Goal: Task Accomplishment & Management: Manage account settings

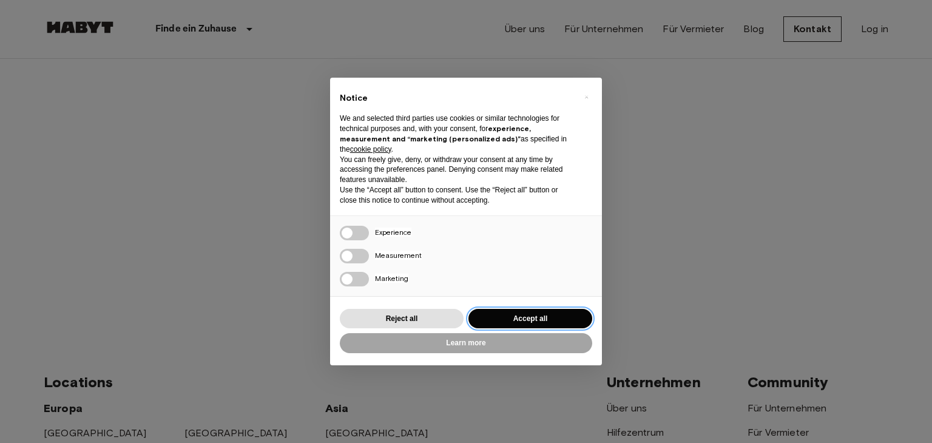
click at [494, 314] on button "Accept all" at bounding box center [531, 319] width 124 height 20
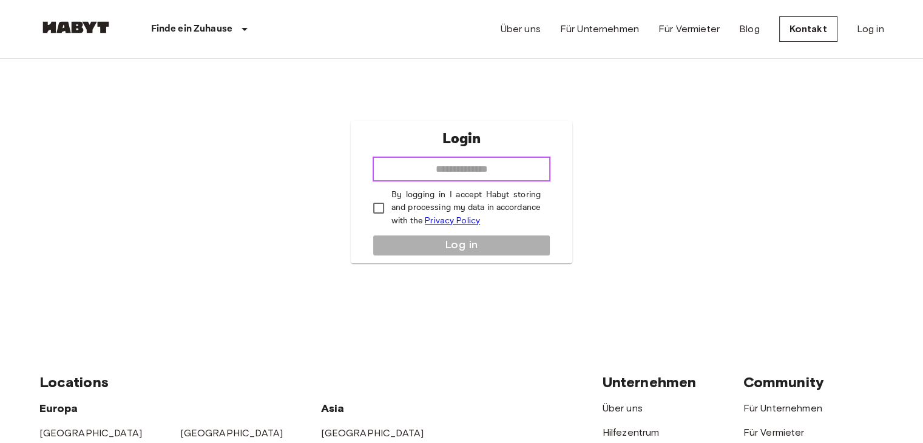
click at [528, 170] on input "email" at bounding box center [462, 169] width 178 height 24
type input "**********"
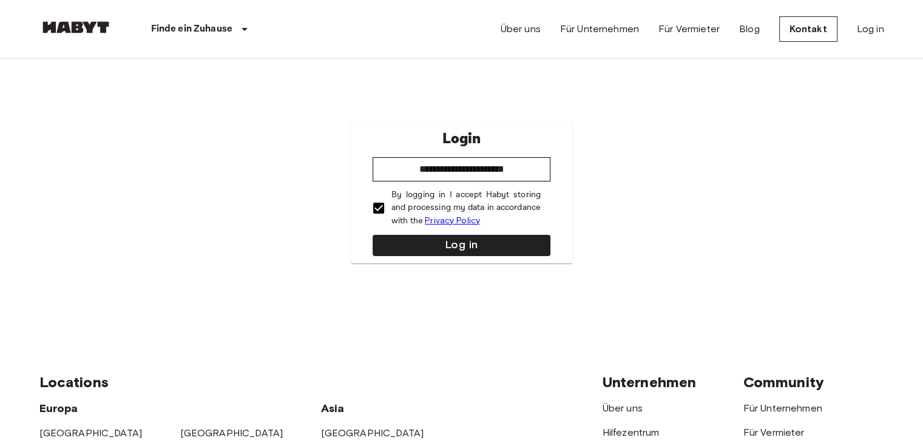
click at [433, 231] on div "**********" at bounding box center [462, 192] width 222 height 143
click at [433, 239] on button "Log in" at bounding box center [462, 245] width 178 height 21
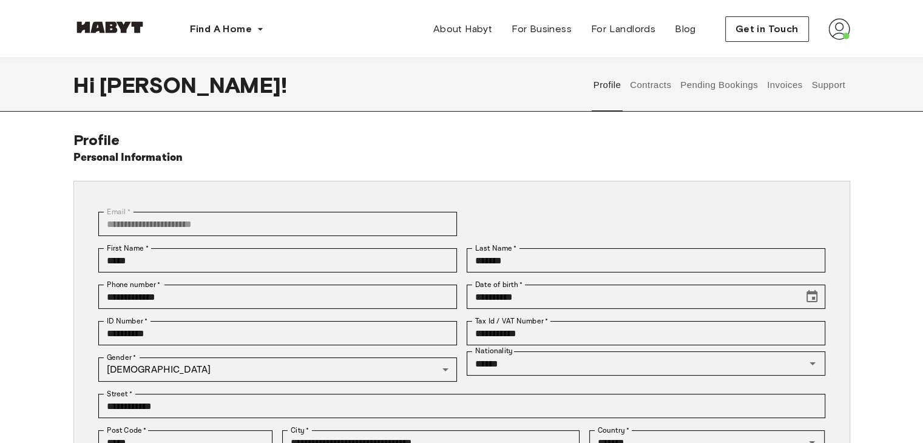
click at [706, 86] on button "Pending Bookings" at bounding box center [719, 84] width 81 height 53
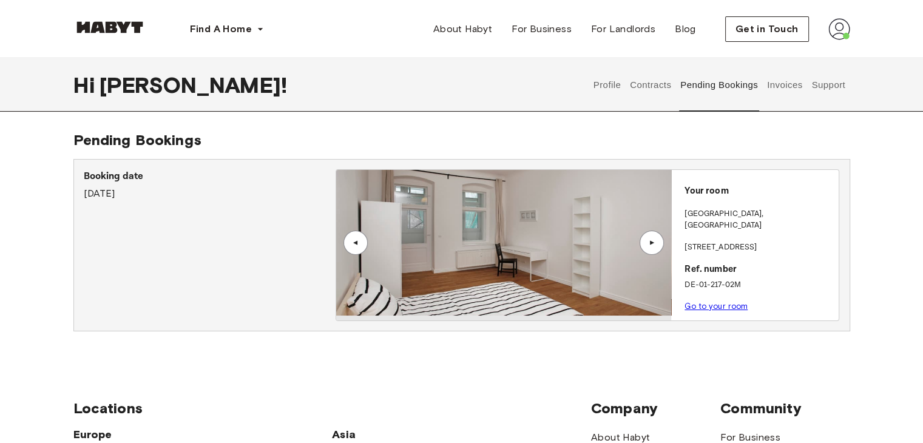
click at [662, 86] on button "Contracts" at bounding box center [651, 84] width 44 height 53
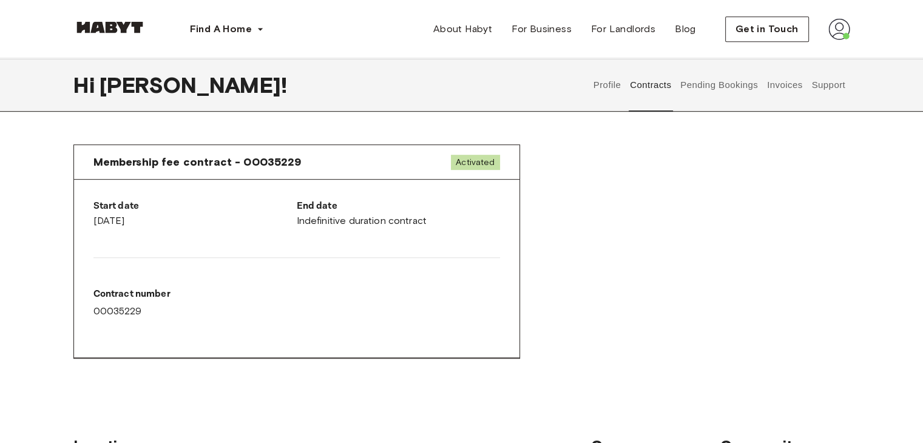
scroll to position [546, 0]
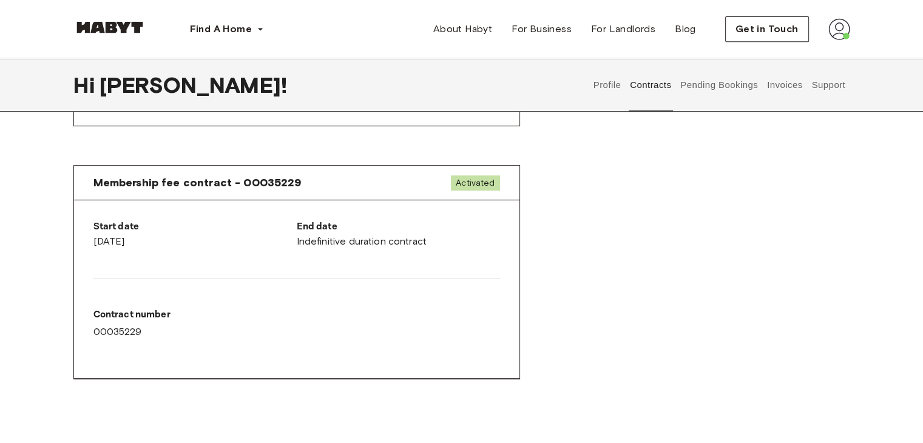
click at [778, 86] on button "Invoices" at bounding box center [784, 84] width 38 height 53
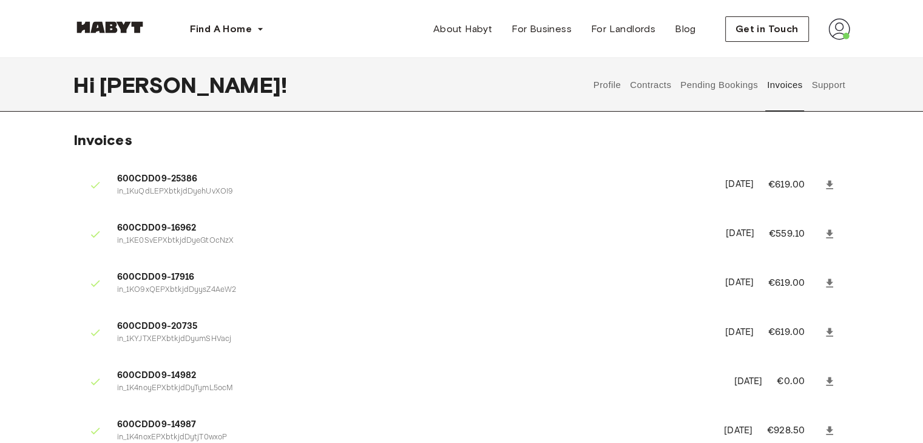
click at [824, 86] on button "Support" at bounding box center [828, 84] width 37 height 53
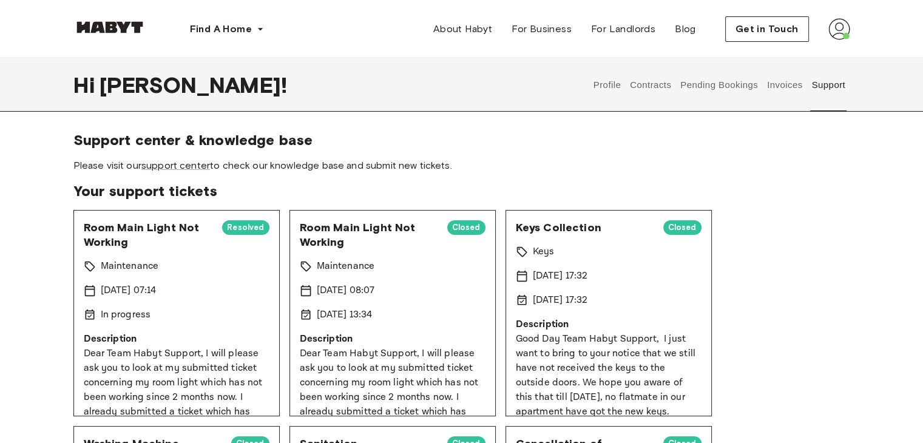
click at [194, 292] on div "[DATE] 07:14" at bounding box center [177, 290] width 186 height 15
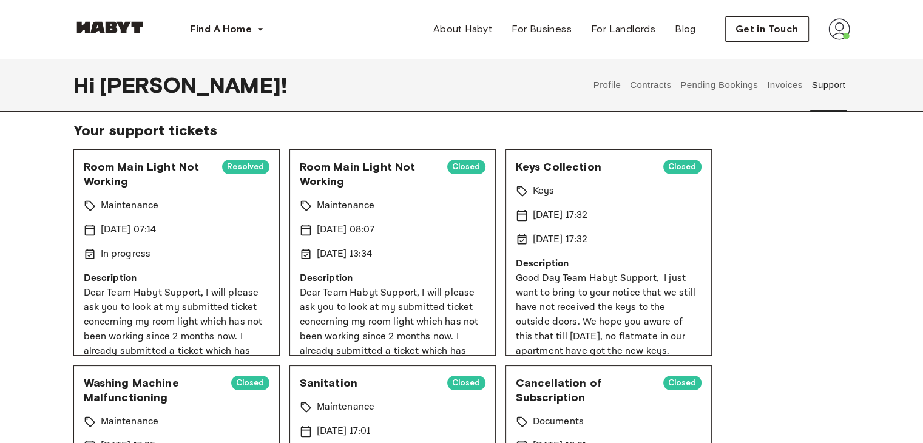
click at [831, 28] on img at bounding box center [839, 29] width 22 height 22
click at [779, 30] on span "Get in Touch" at bounding box center [767, 29] width 63 height 15
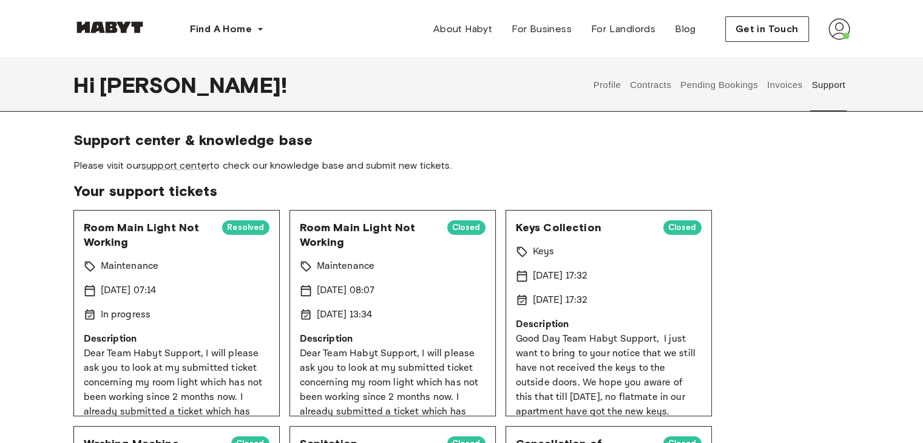
click at [570, 50] on div "Find A Home [GEOGRAPHIC_DATA] [GEOGRAPHIC_DATA] [GEOGRAPHIC_DATA] [GEOGRAPHIC_D…" at bounding box center [461, 29] width 777 height 58
click at [833, 25] on img at bounding box center [839, 29] width 22 height 22
click at [167, 168] on link "support center" at bounding box center [175, 166] width 69 height 12
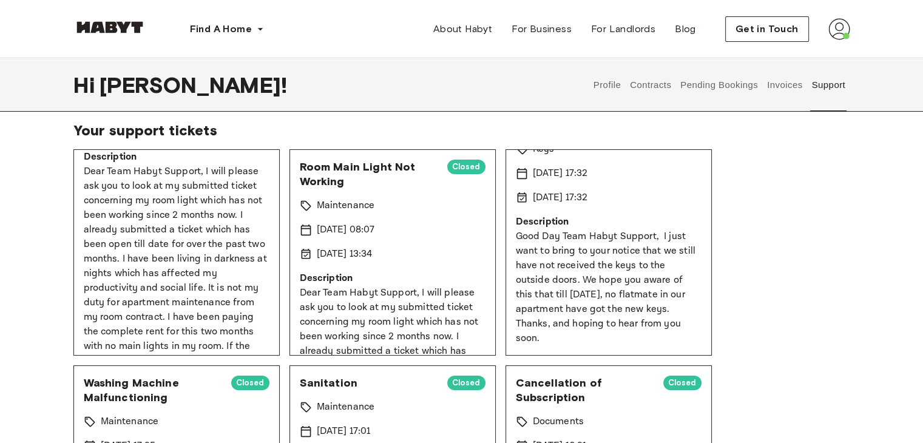
scroll to position [49, 0]
